Goal: Task Accomplishment & Management: Manage account settings

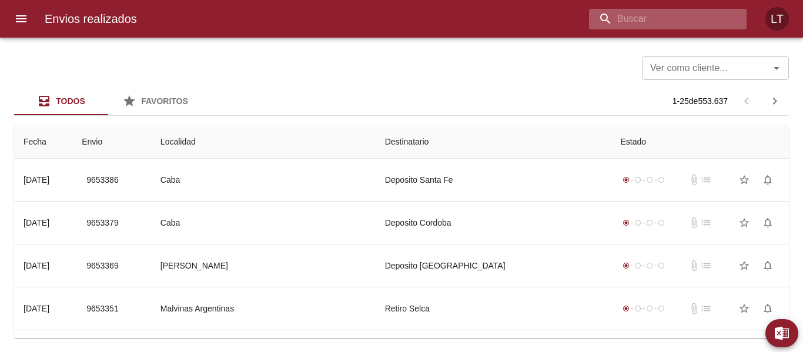
click at [677, 29] on input "buscar" at bounding box center [658, 19] width 138 height 21
paste input "9626397"
type input "9626397"
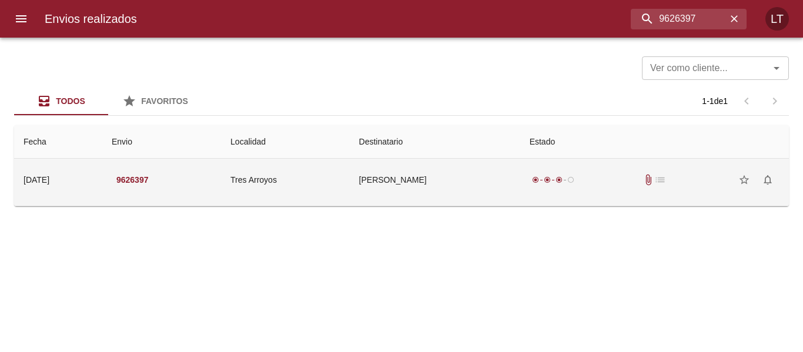
click at [455, 197] on td "[PERSON_NAME]" at bounding box center [435, 180] width 170 height 42
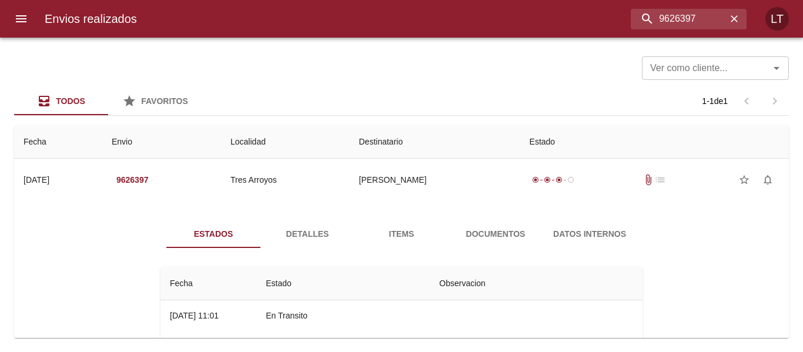
click at [317, 239] on span "Detalles" at bounding box center [307, 234] width 80 height 15
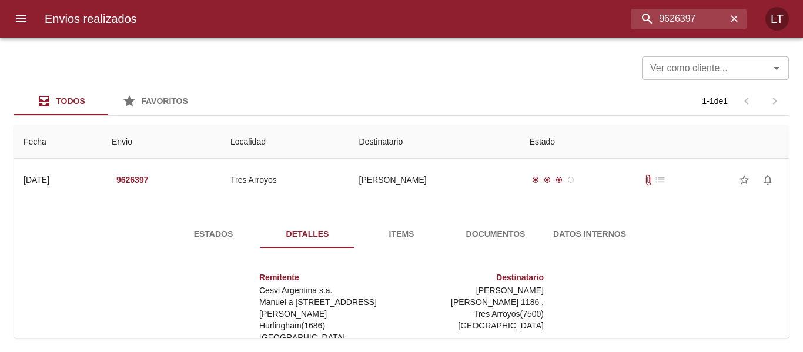
click at [12, 21] on button "menu" at bounding box center [21, 19] width 28 height 28
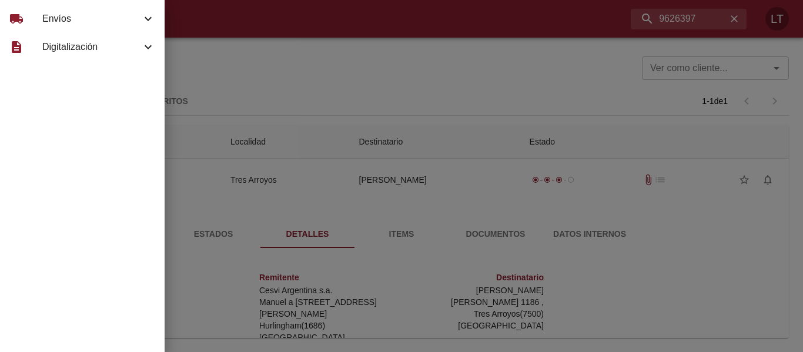
click at [667, 19] on div at bounding box center [401, 176] width 803 height 352
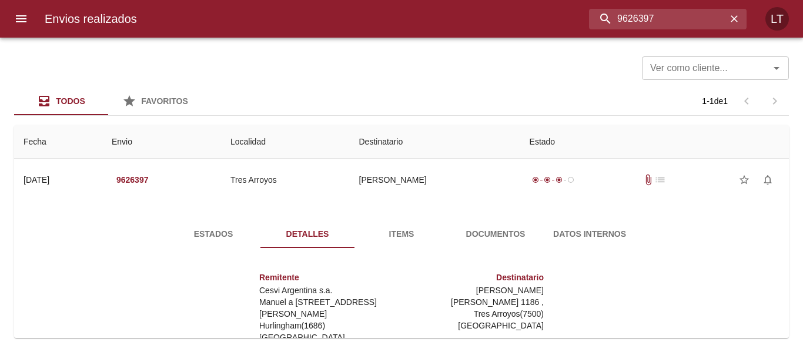
click at [667, 19] on input "9626397" at bounding box center [658, 19] width 138 height 21
click at [15, 18] on icon "menu" at bounding box center [21, 19] width 14 height 14
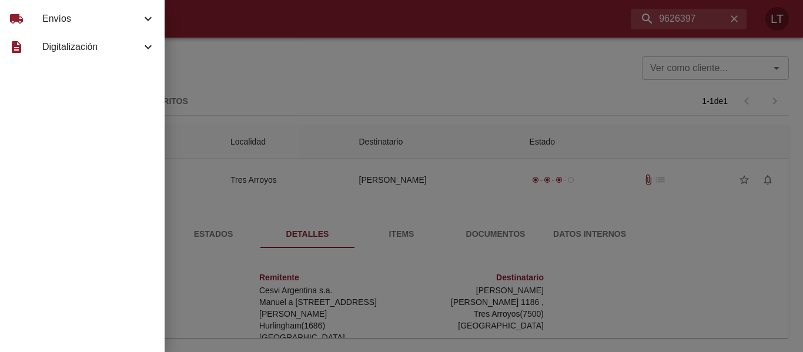
click at [38, 24] on div "local_shipping" at bounding box center [25, 19] width 33 height 14
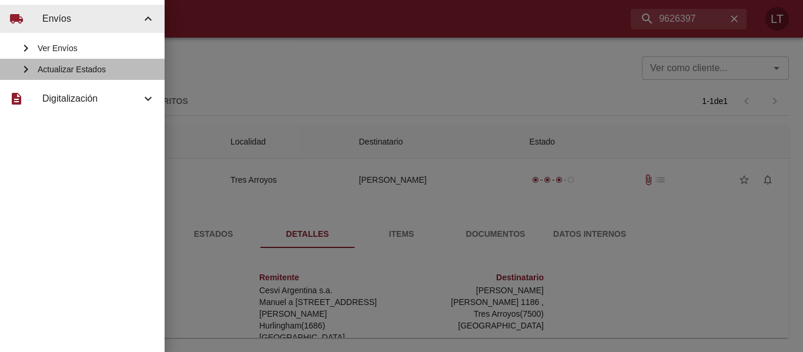
click at [89, 66] on span "Actualizar Estados" at bounding box center [97, 69] width 118 height 12
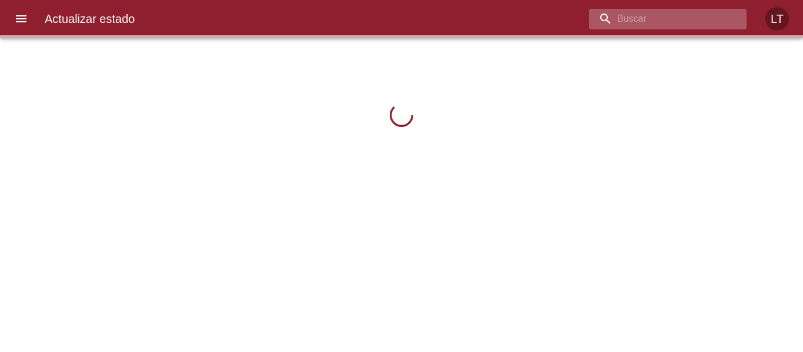
click at [687, 26] on input "buscar" at bounding box center [658, 19] width 138 height 21
paste input "9626397"
type input "9626397"
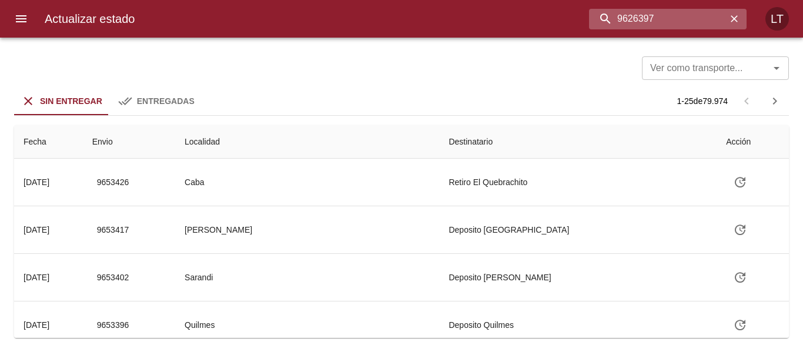
click at [685, 26] on input "9626397" at bounding box center [658, 19] width 138 height 21
drag, startPoint x: 679, startPoint y: 11, endPoint x: 246, endPoint y: 51, distance: 435.6
click at [374, 19] on div "9626397" at bounding box center [445, 19] width 602 height 21
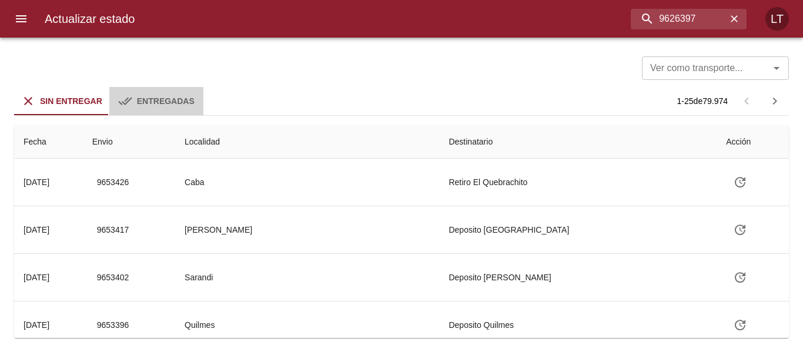
click at [188, 95] on div "Entregadas" at bounding box center [166, 101] width 58 height 15
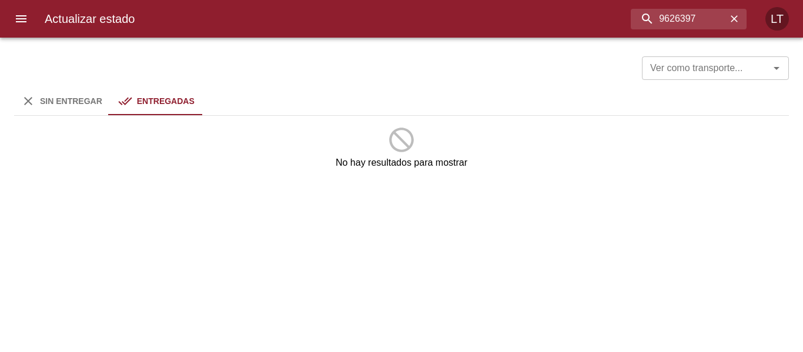
click at [42, 106] on div "Sin Entregar" at bounding box center [71, 101] width 62 height 15
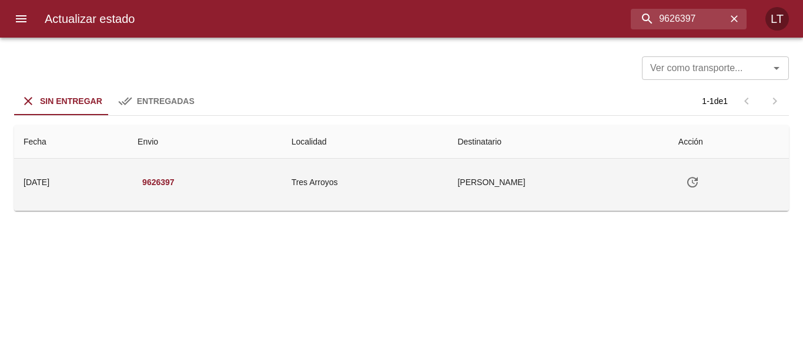
click at [698, 183] on icon "Tabla de envíos del cliente" at bounding box center [692, 182] width 14 height 14
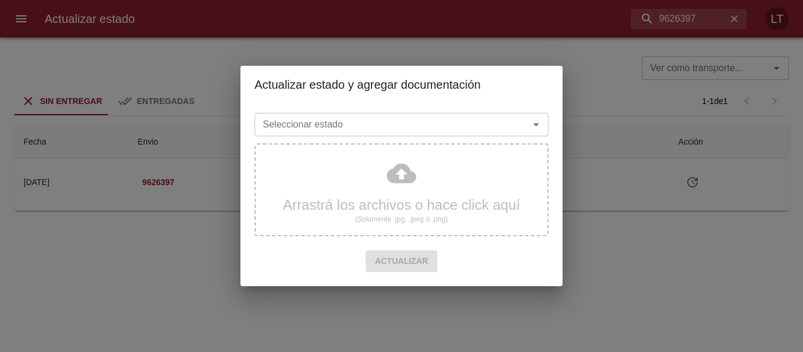
click at [383, 111] on div "Seleccionar estado Seleccionar estado" at bounding box center [402, 123] width 294 height 31
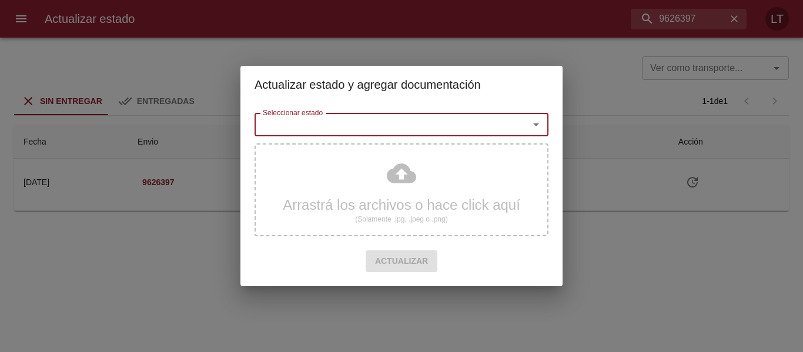
click at [382, 123] on input "Seleccionar estado" at bounding box center [384, 124] width 252 height 16
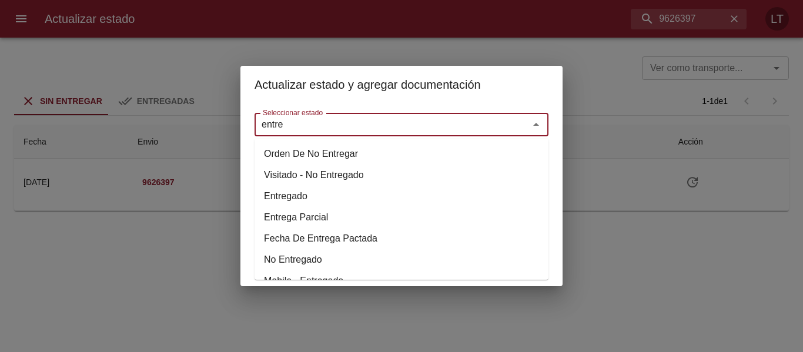
click at [274, 202] on li "Entregado" at bounding box center [402, 196] width 294 height 21
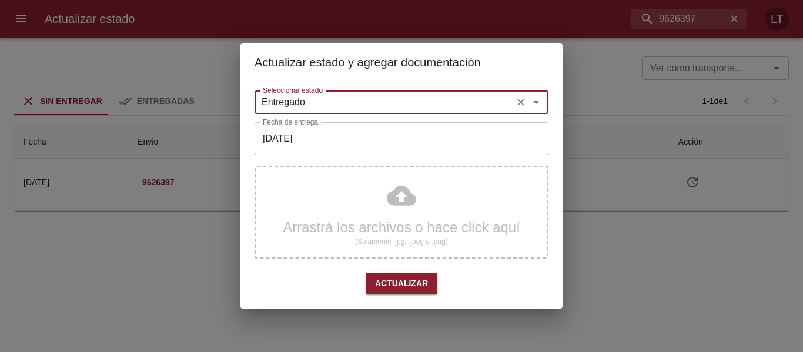
type input "Entregado"
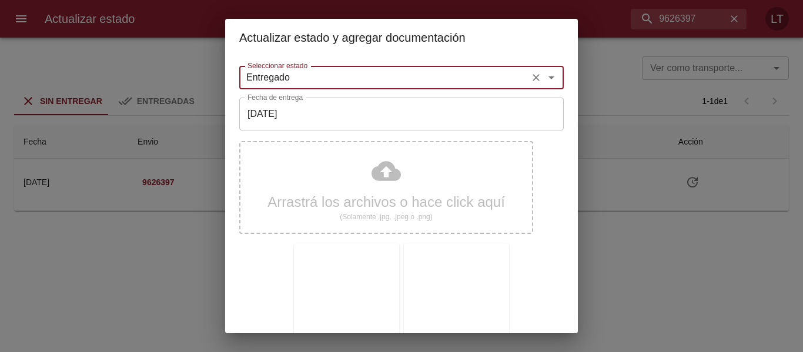
scroll to position [120, 0]
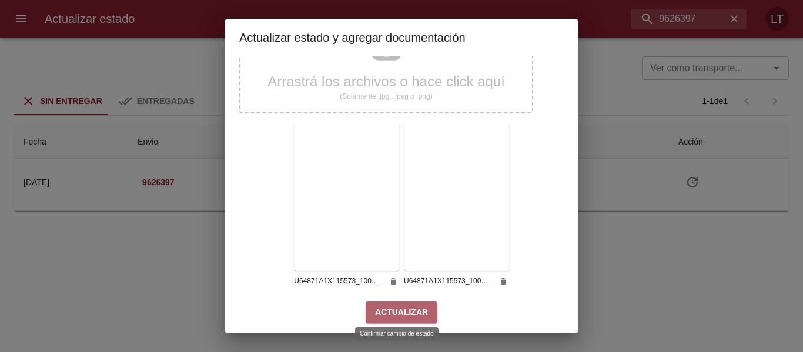
click at [404, 302] on button "Actualizar" at bounding box center [402, 313] width 72 height 22
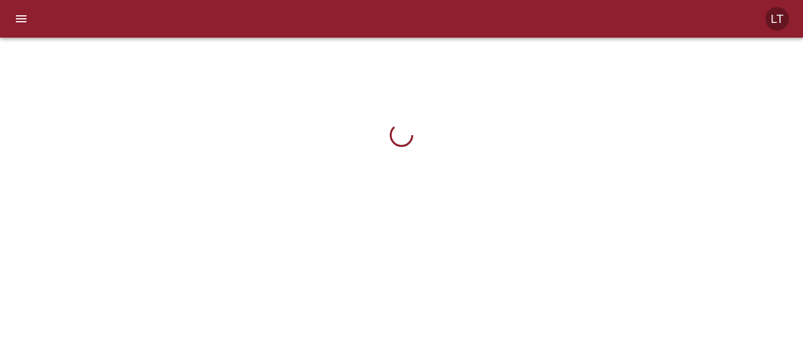
click at [691, 15] on div "LT" at bounding box center [401, 19] width 803 height 38
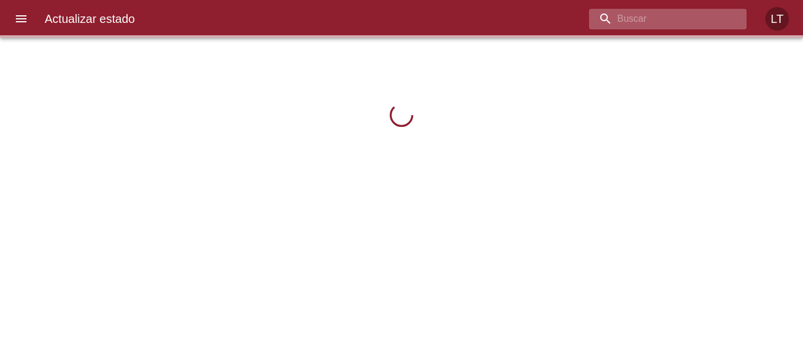
click at [697, 18] on input "buscar" at bounding box center [658, 19] width 138 height 21
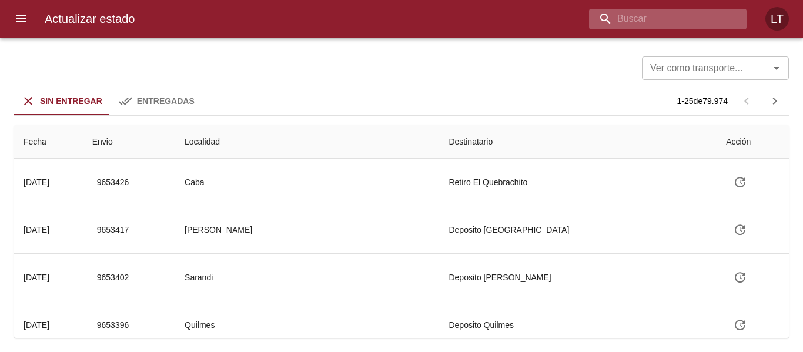
paste input "9626397"
type input "9626397"
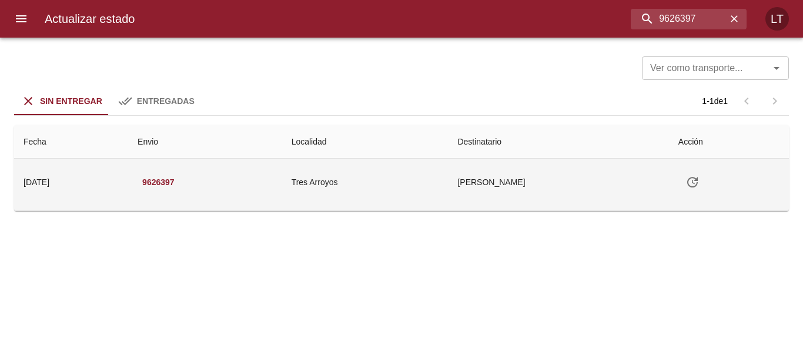
click at [707, 192] on button "Tabla de envíos del cliente" at bounding box center [692, 182] width 28 height 28
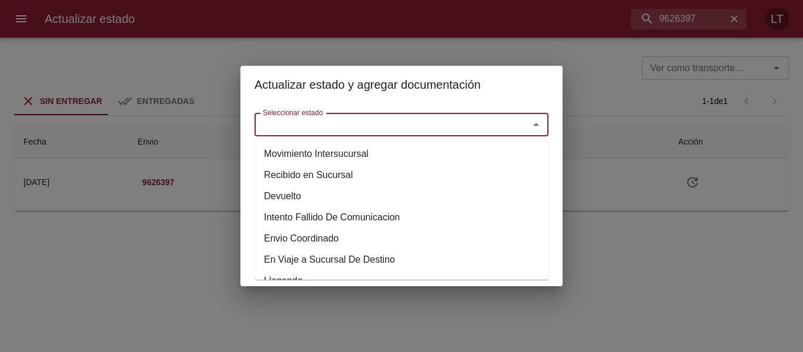
click at [398, 126] on input "Seleccionar estado" at bounding box center [384, 124] width 252 height 16
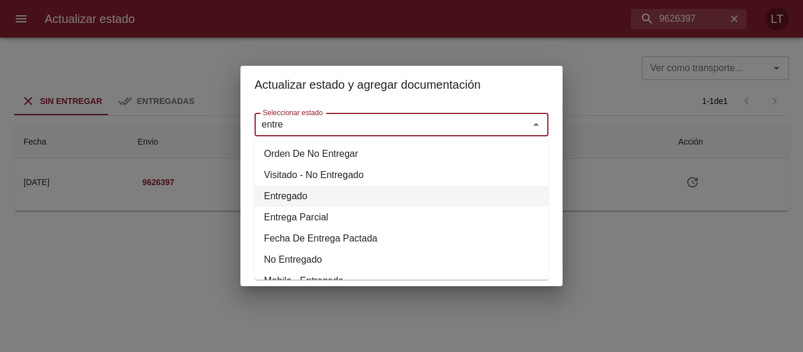
click at [294, 196] on li "Entregado" at bounding box center [402, 196] width 294 height 21
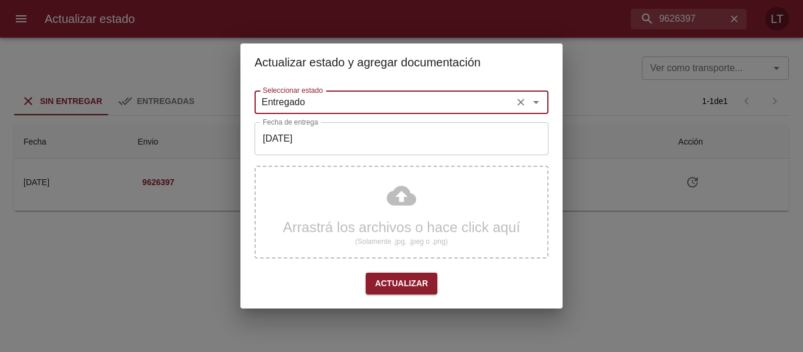
type input "Entregado"
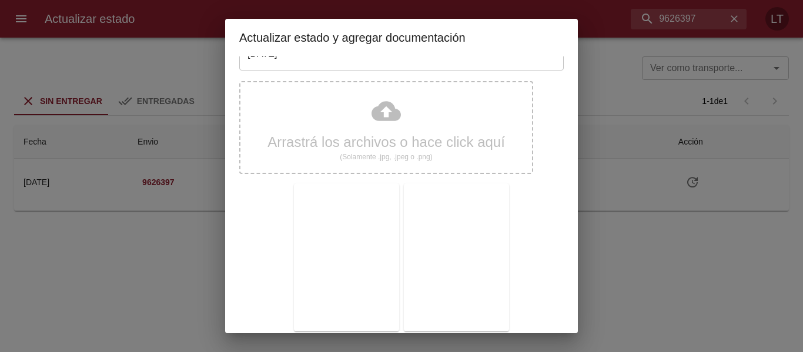
scroll to position [120, 0]
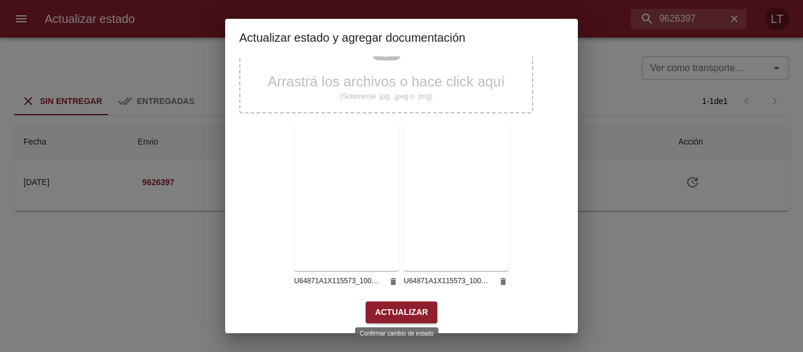
click at [402, 314] on span "Actualizar" at bounding box center [401, 312] width 53 height 15
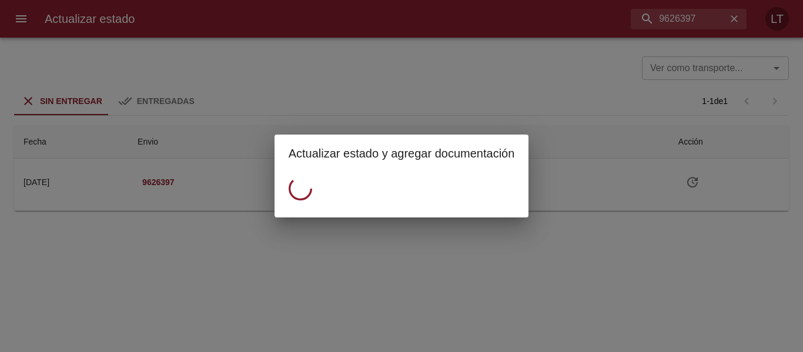
scroll to position [0, 0]
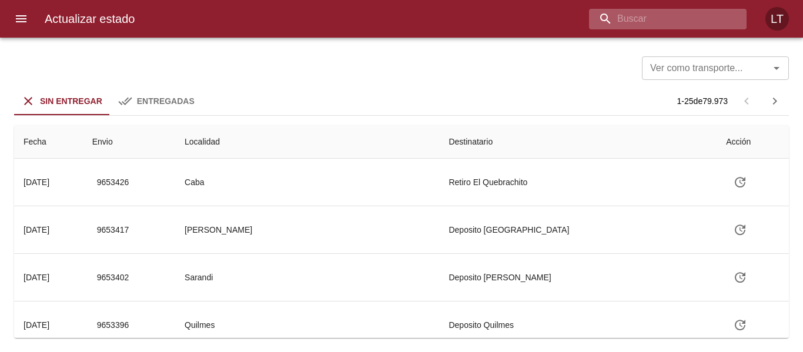
click at [714, 22] on input "buscar" at bounding box center [658, 19] width 138 height 21
type input "9631679"
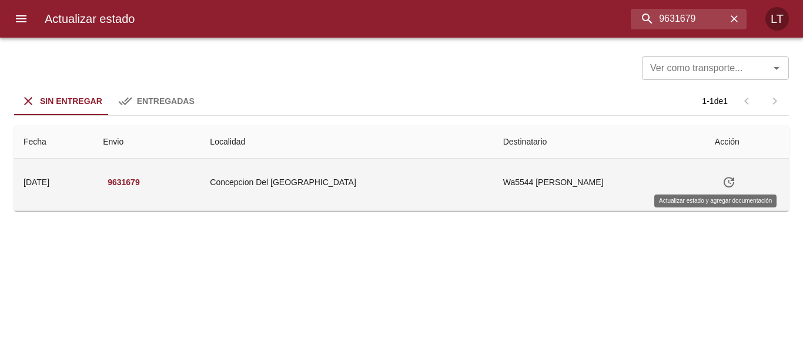
click at [715, 182] on button "Tabla de envíos del cliente" at bounding box center [729, 182] width 28 height 28
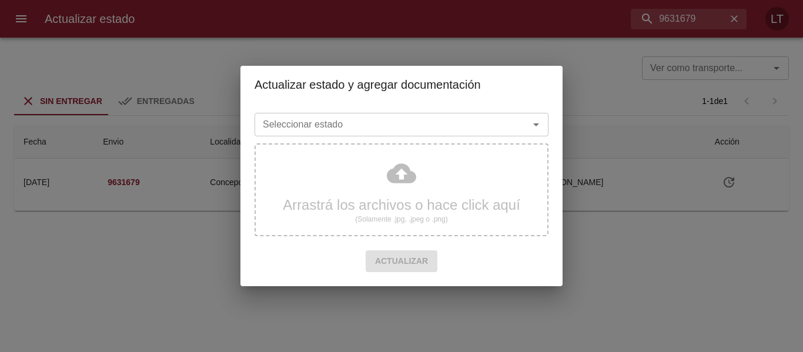
click at [422, 132] on input "Seleccionar estado" at bounding box center [384, 124] width 252 height 16
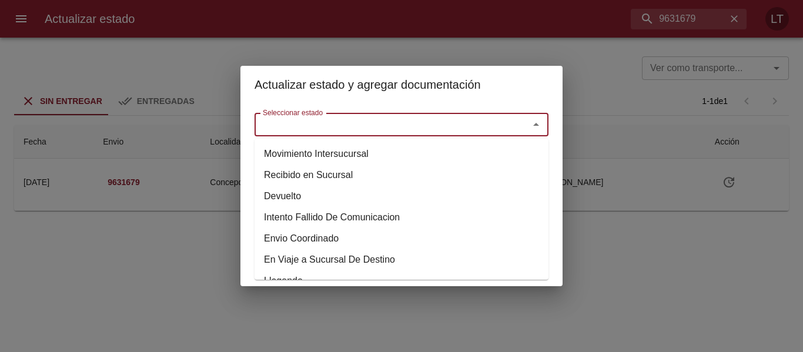
type input "r"
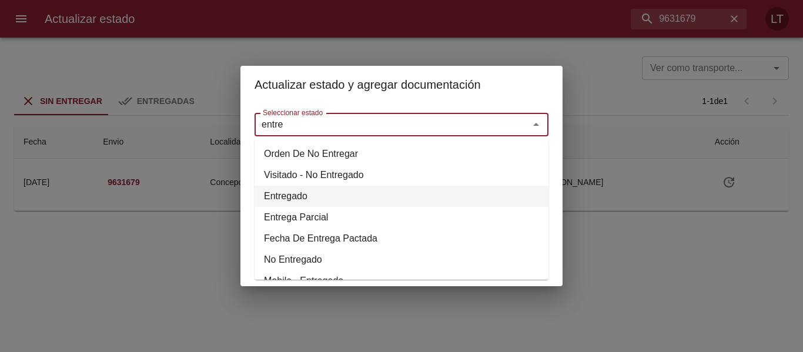
click at [310, 190] on li "Entregado" at bounding box center [402, 196] width 294 height 21
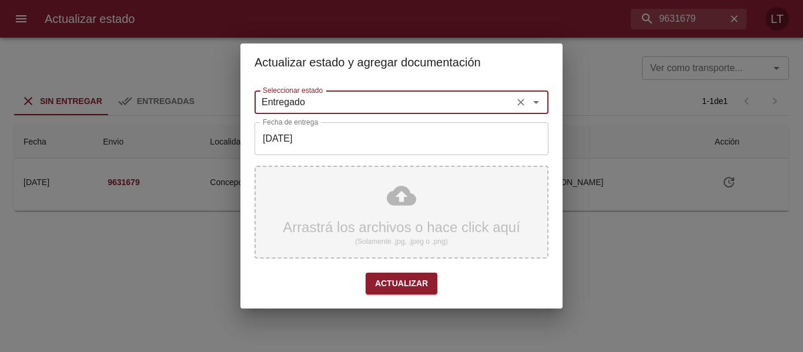
type input "Entregado"
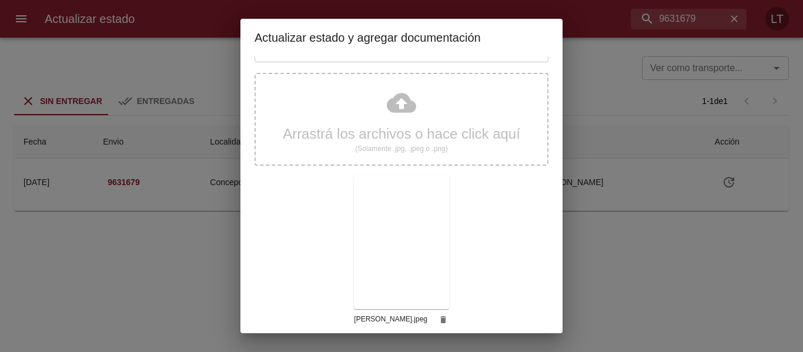
scroll to position [110, 0]
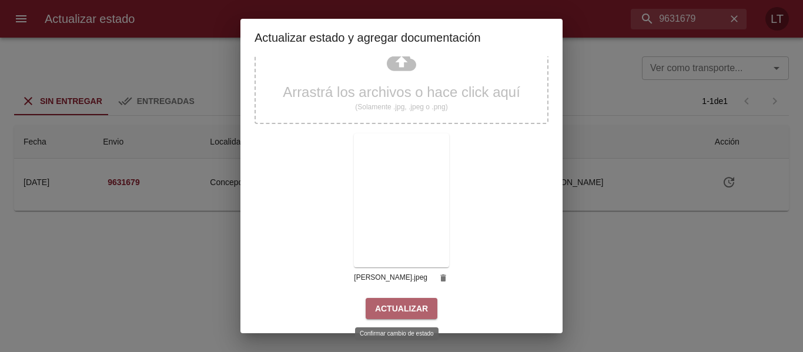
click at [404, 311] on span "Actualizar" at bounding box center [401, 309] width 53 height 15
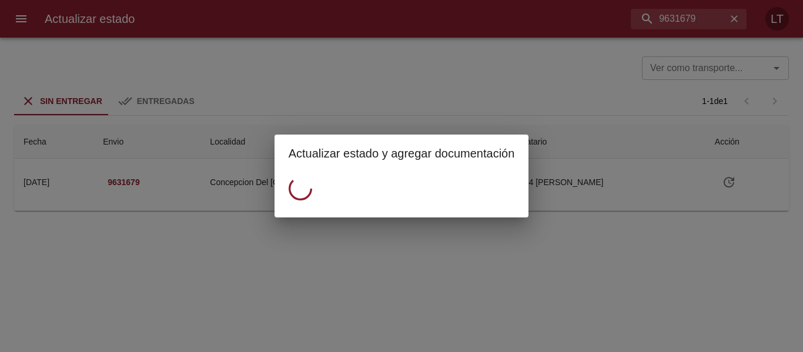
scroll to position [0, 0]
